Goal: Task Accomplishment & Management: Manage account settings

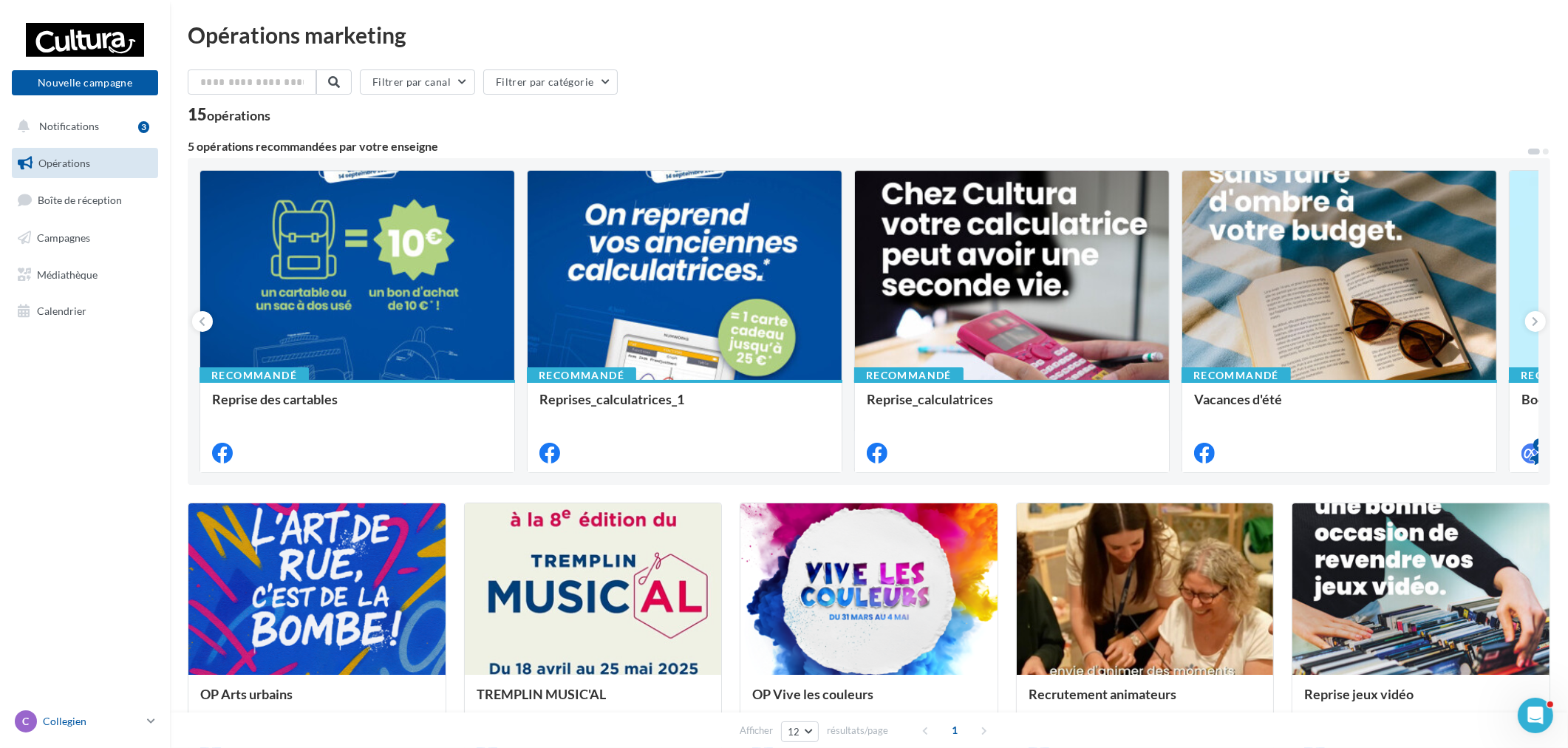
click at [121, 711] on div "C Collegien r.duriaux@cultura.fr" at bounding box center [77, 721] width 126 height 22
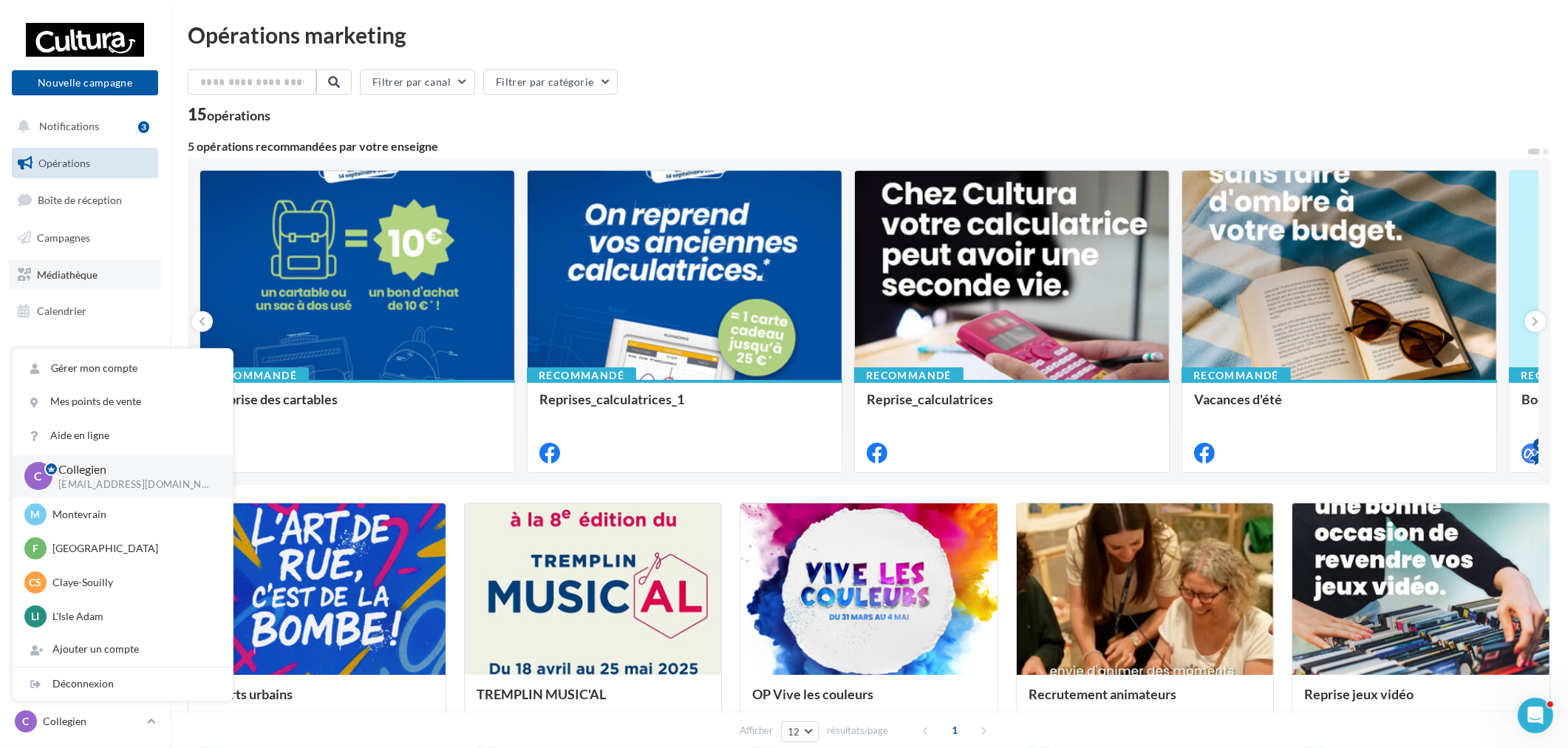
click at [73, 259] on link "Médiathèque" at bounding box center [85, 275] width 152 height 31
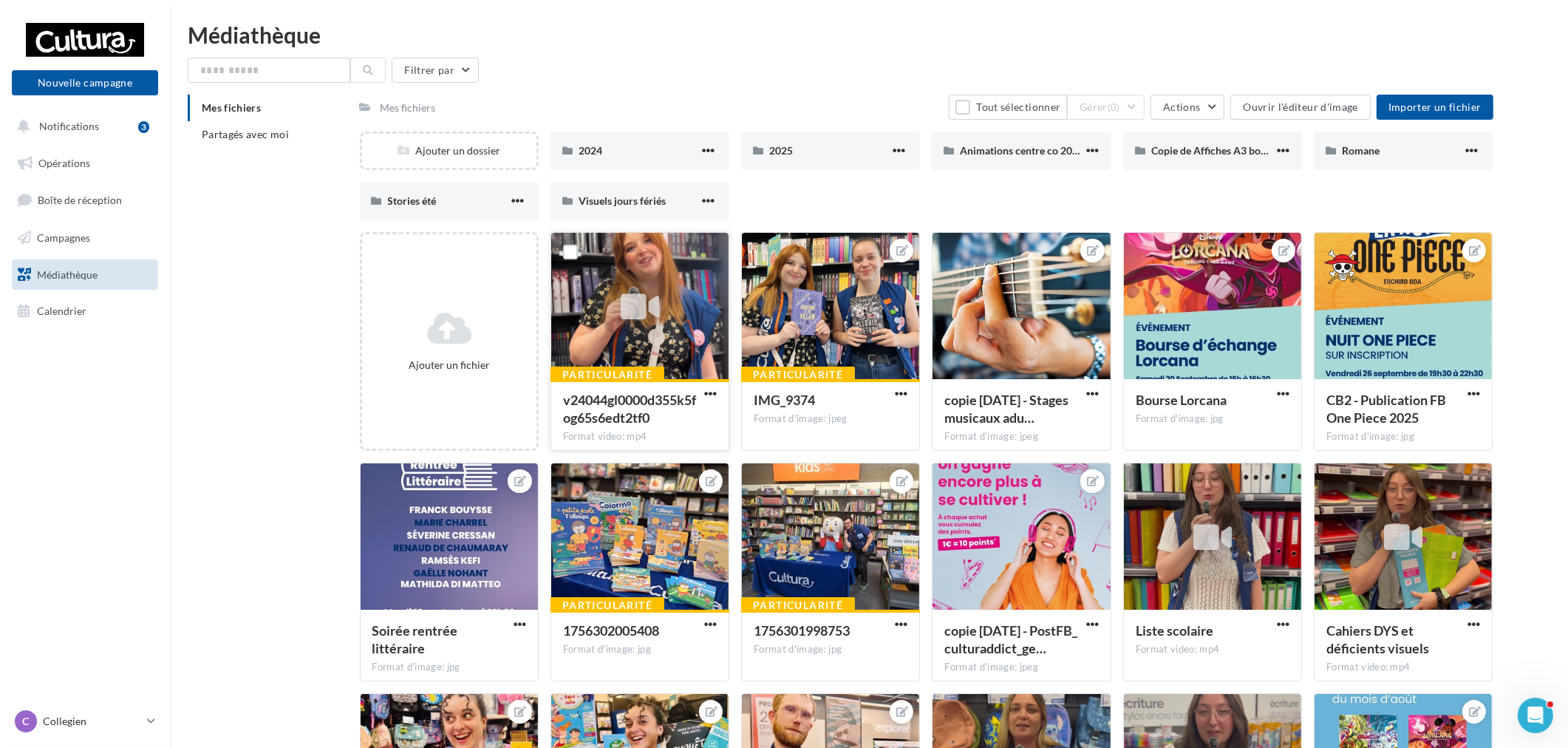
drag, startPoint x: 570, startPoint y: 254, endPoint x: 725, endPoint y: 275, distance: 156.4
click at [570, 254] on label at bounding box center [570, 252] width 15 height 15
click at [759, 251] on label at bounding box center [761, 252] width 15 height 15
click at [1174, 100] on span "Actions" at bounding box center [1182, 107] width 37 height 13
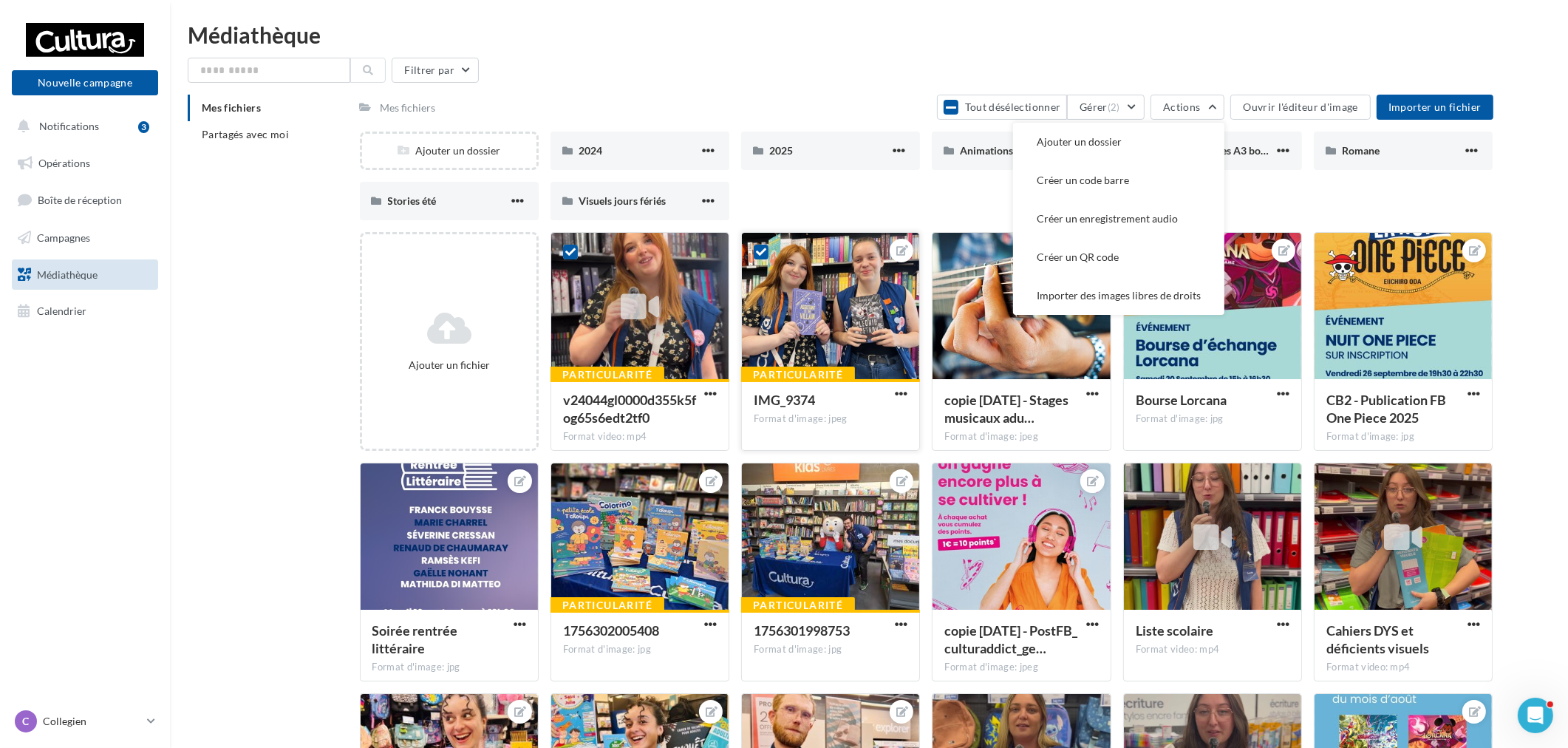
click at [898, 403] on div "IMG_9374" at bounding box center [830, 401] width 154 height 21
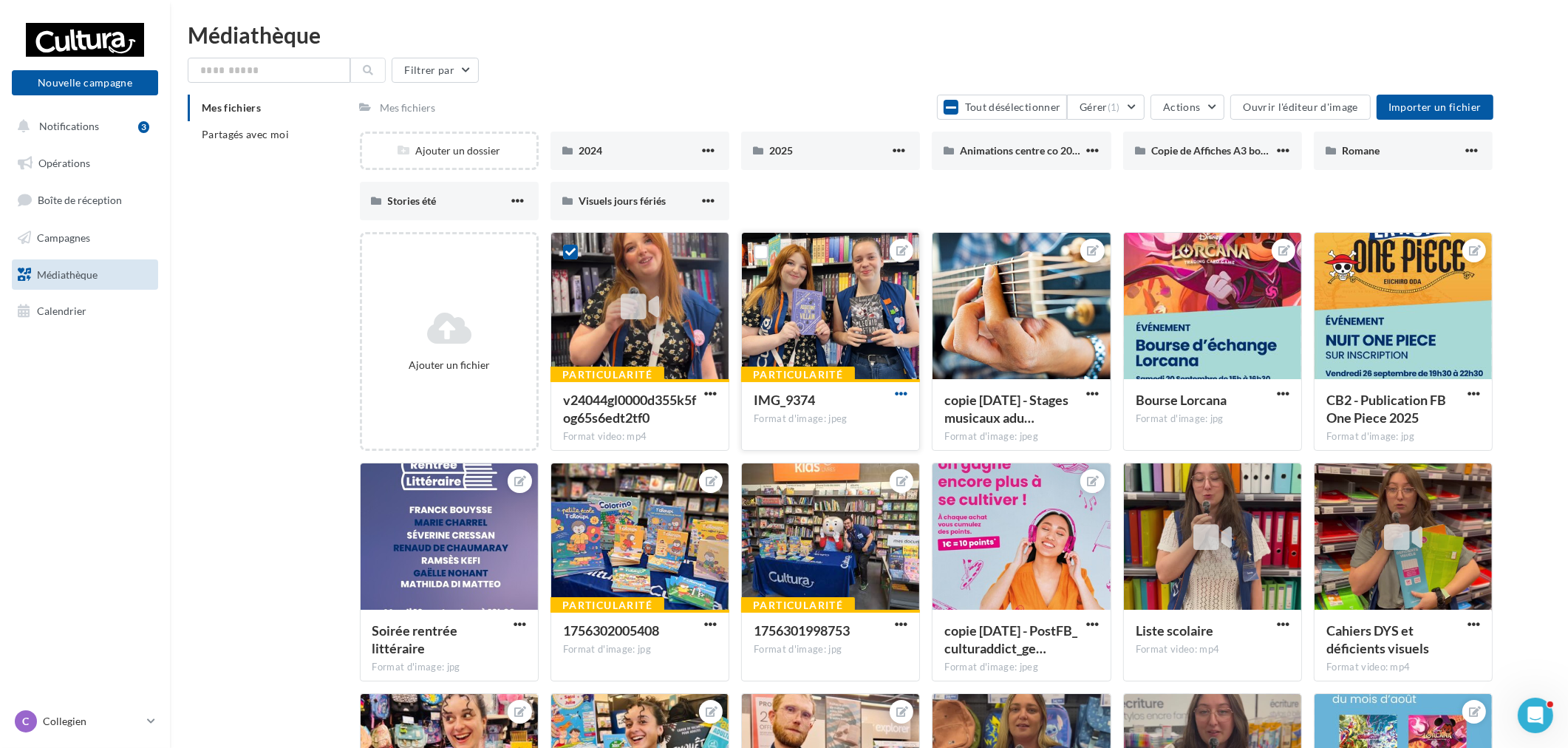
click at [902, 392] on span "button" at bounding box center [901, 394] width 13 height 13
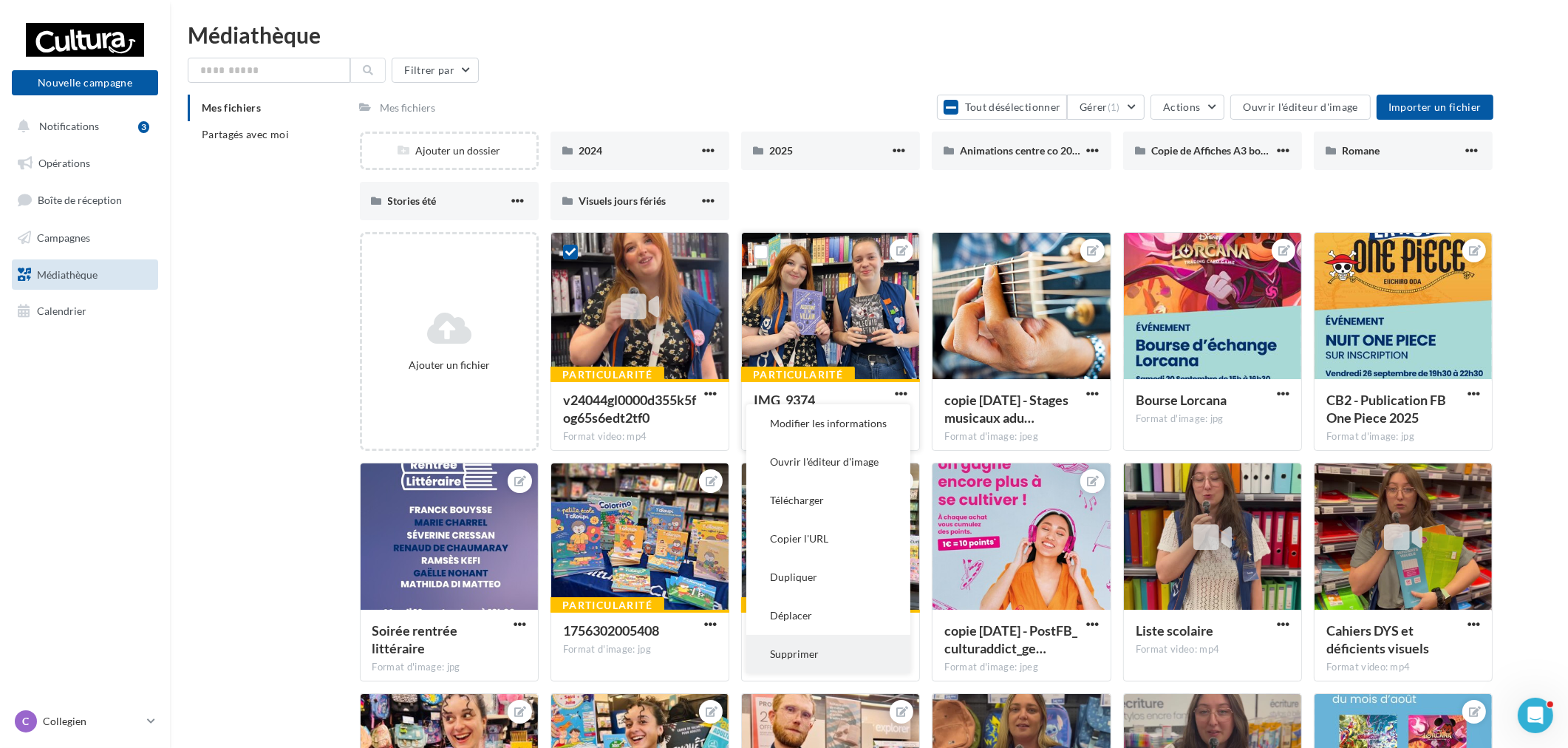
click at [823, 655] on button "Supprimer" at bounding box center [828, 654] width 164 height 39
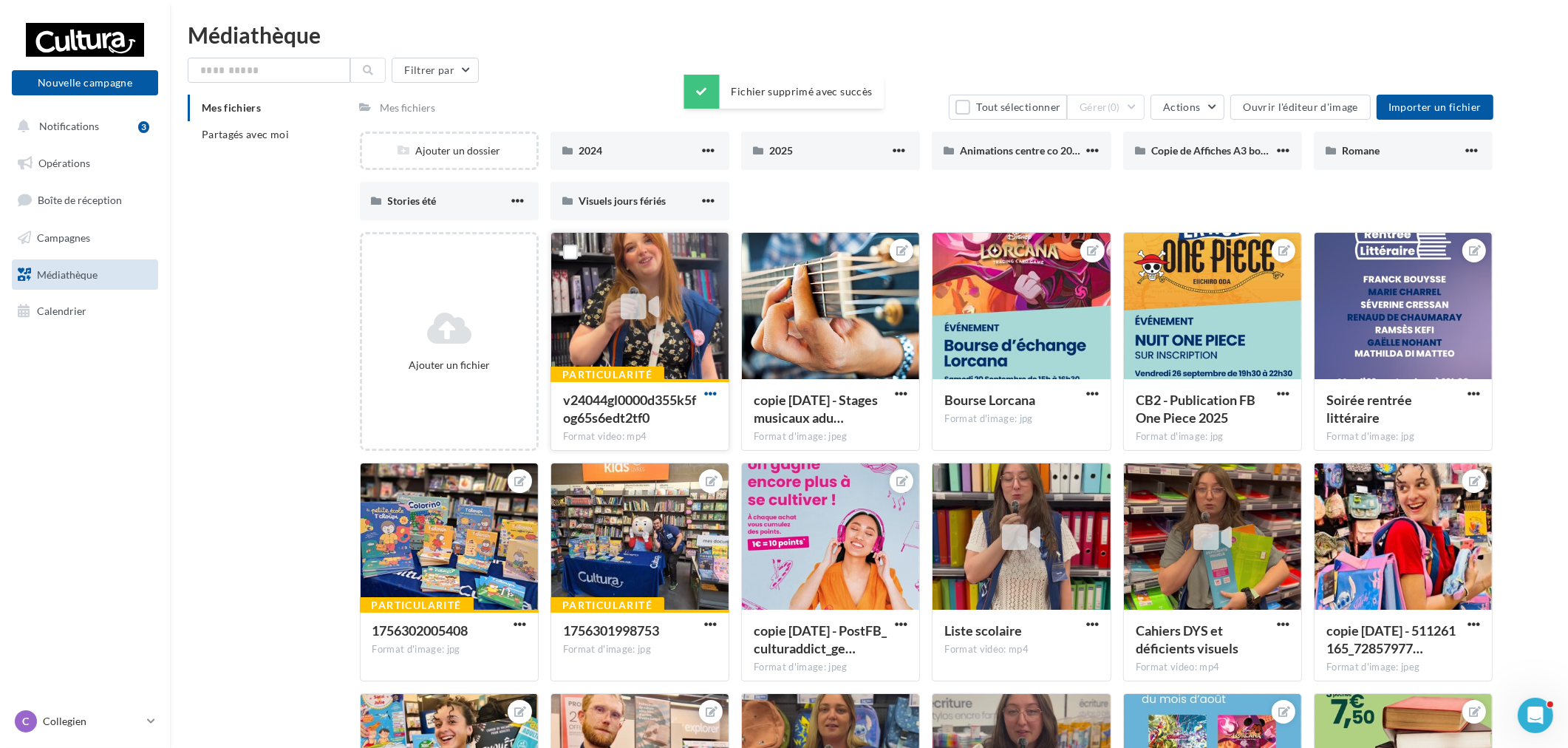
click at [705, 392] on span "button" at bounding box center [711, 394] width 13 height 13
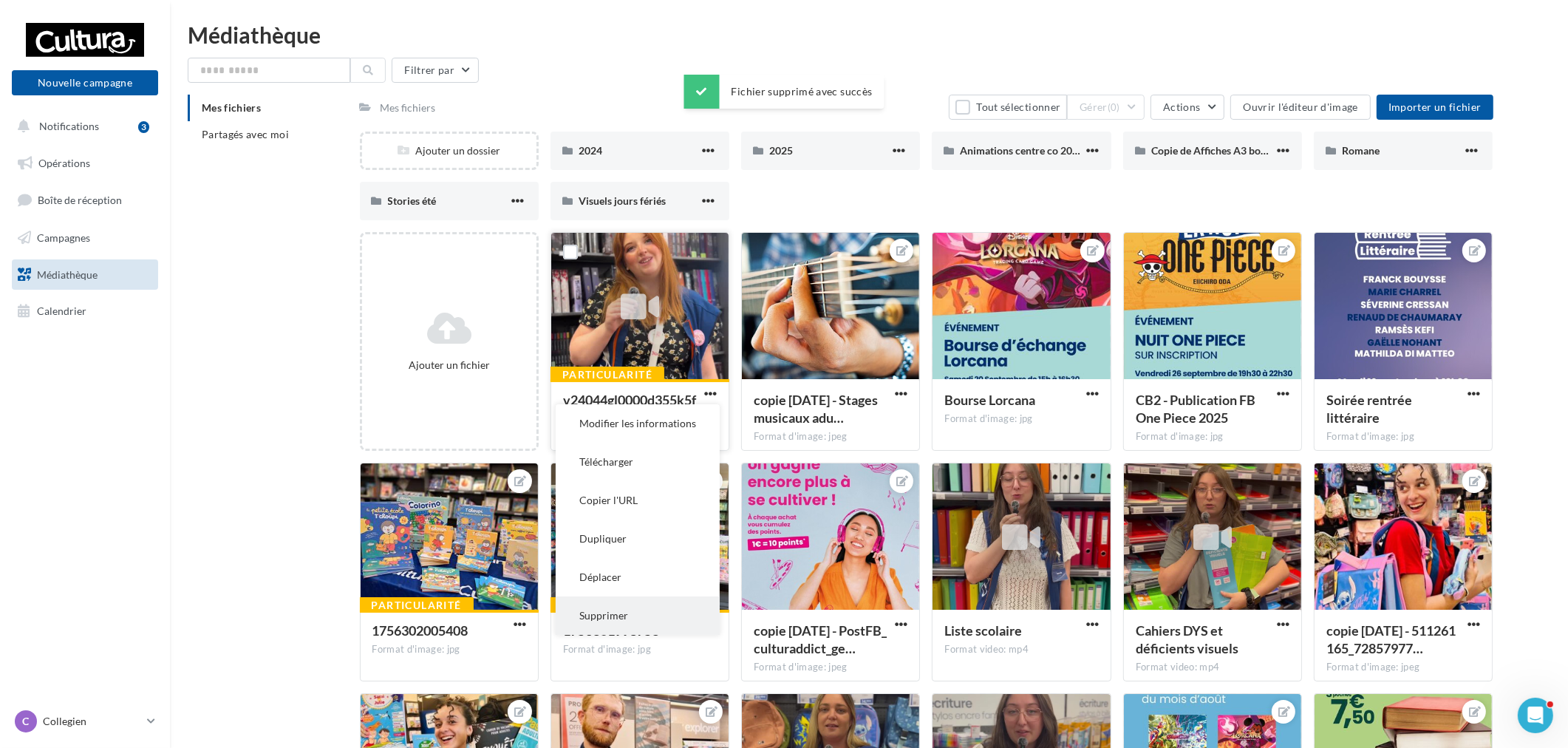
click at [633, 597] on button "Supprimer" at bounding box center [637, 616] width 164 height 39
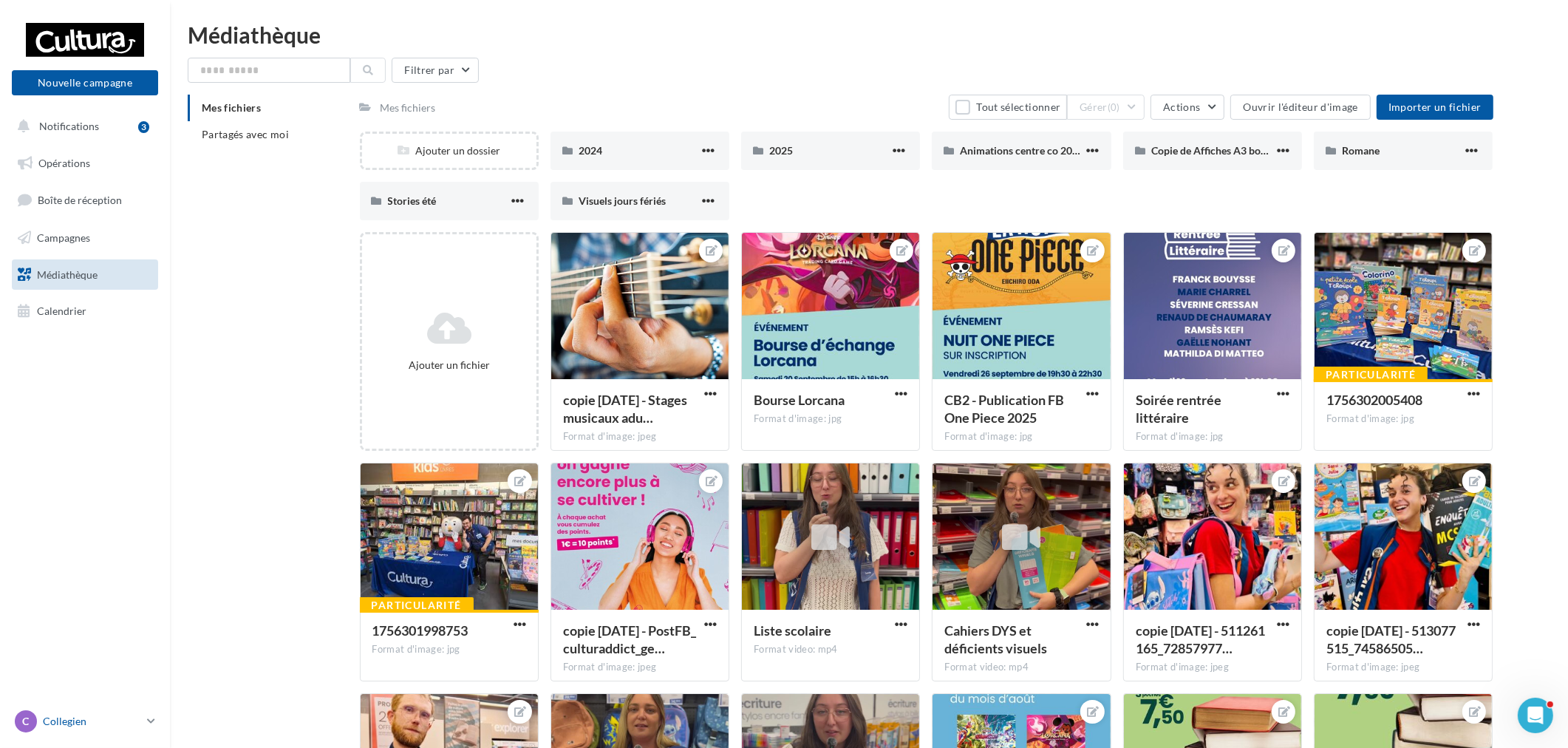
click at [122, 717] on p "Collegien" at bounding box center [92, 721] width 98 height 15
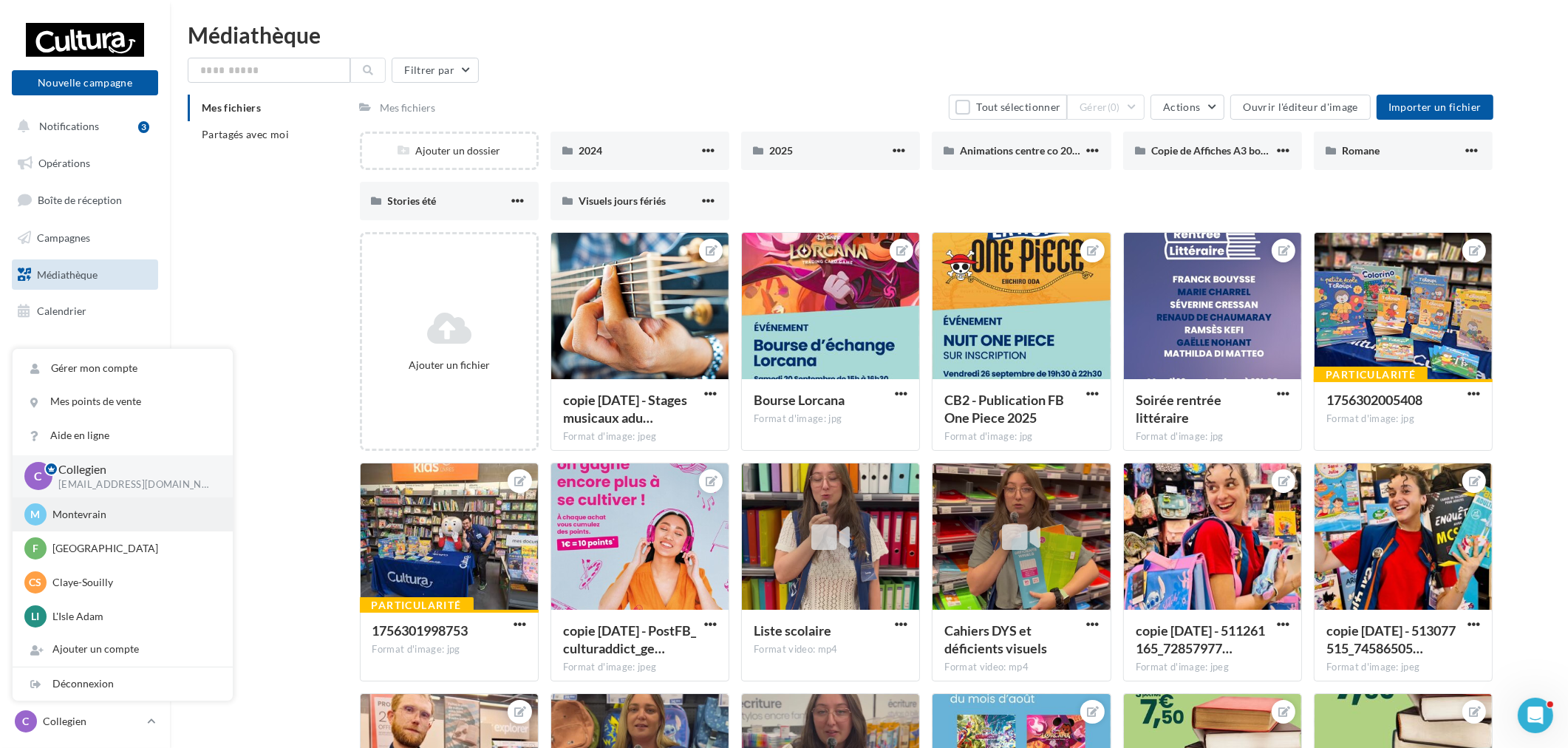
click at [109, 521] on p "Montevrain" at bounding box center [133, 514] width 163 height 15
